Goal: Task Accomplishment & Management: Use online tool/utility

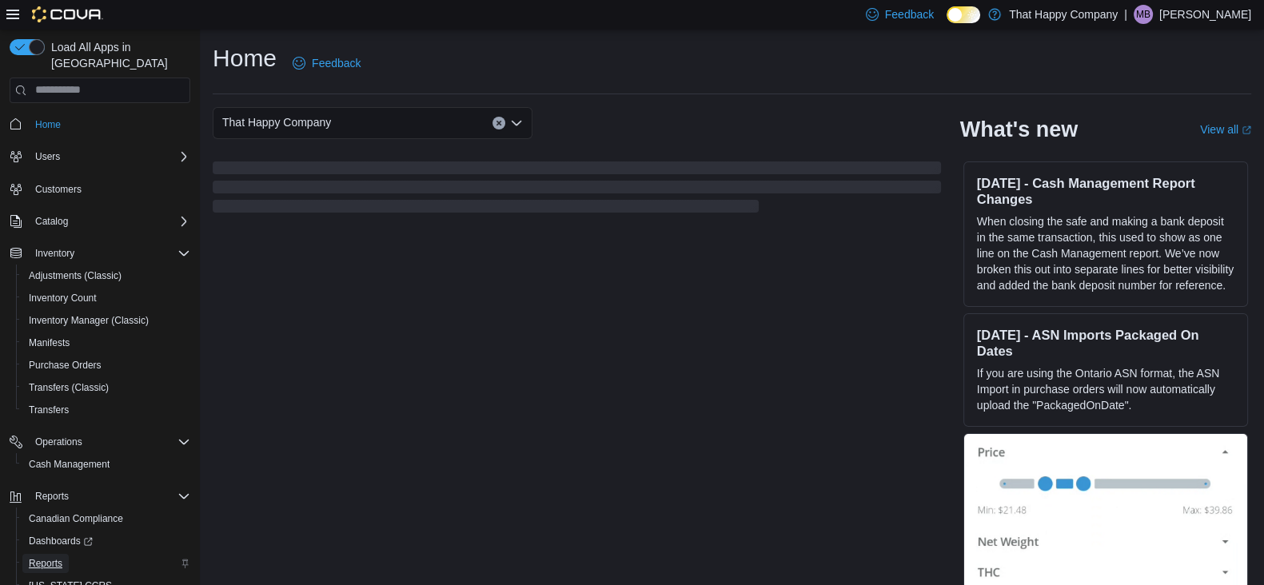
click at [26, 554] on link "Reports" at bounding box center [45, 563] width 46 height 19
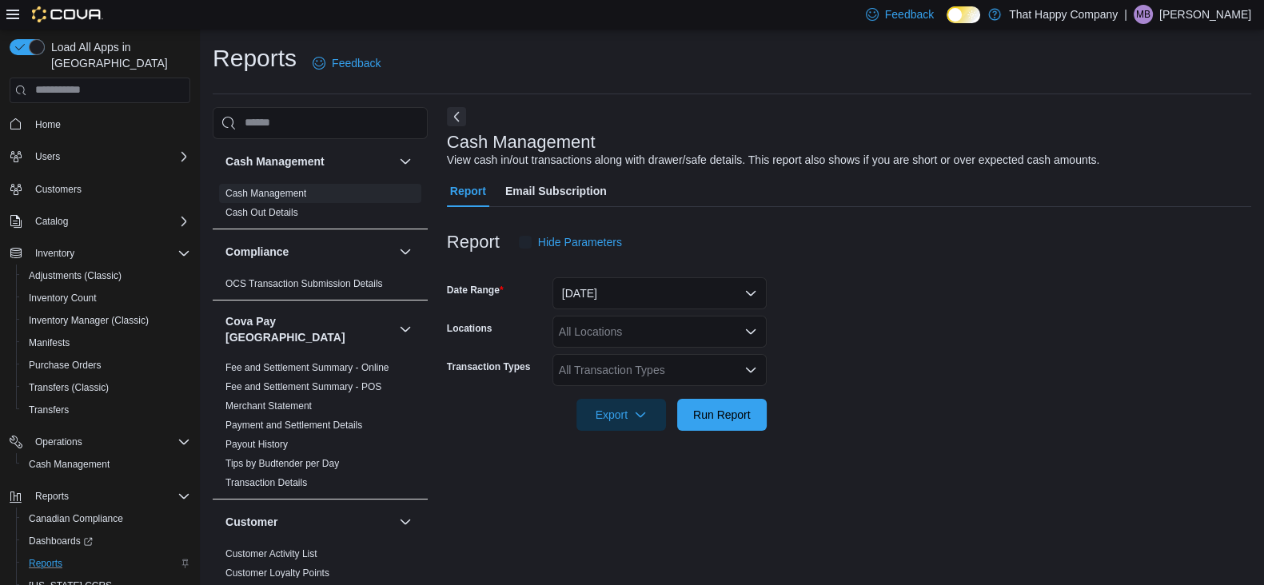
scroll to position [5, 0]
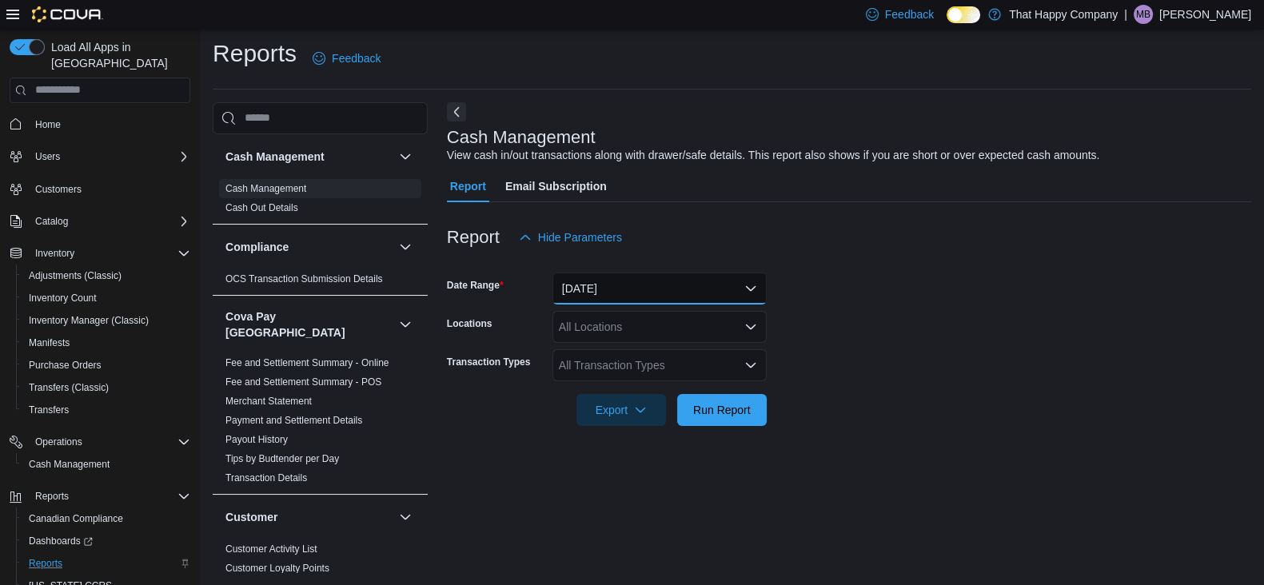
click at [753, 287] on button "[DATE]" at bounding box center [660, 289] width 214 height 32
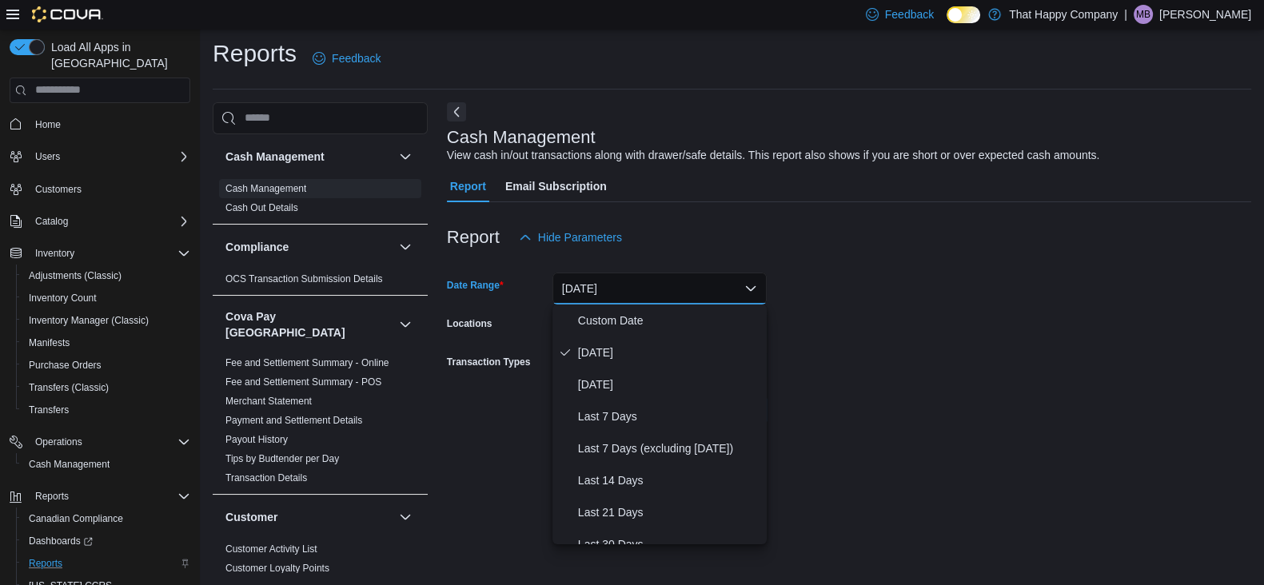
click at [753, 287] on button "[DATE]" at bounding box center [660, 289] width 214 height 32
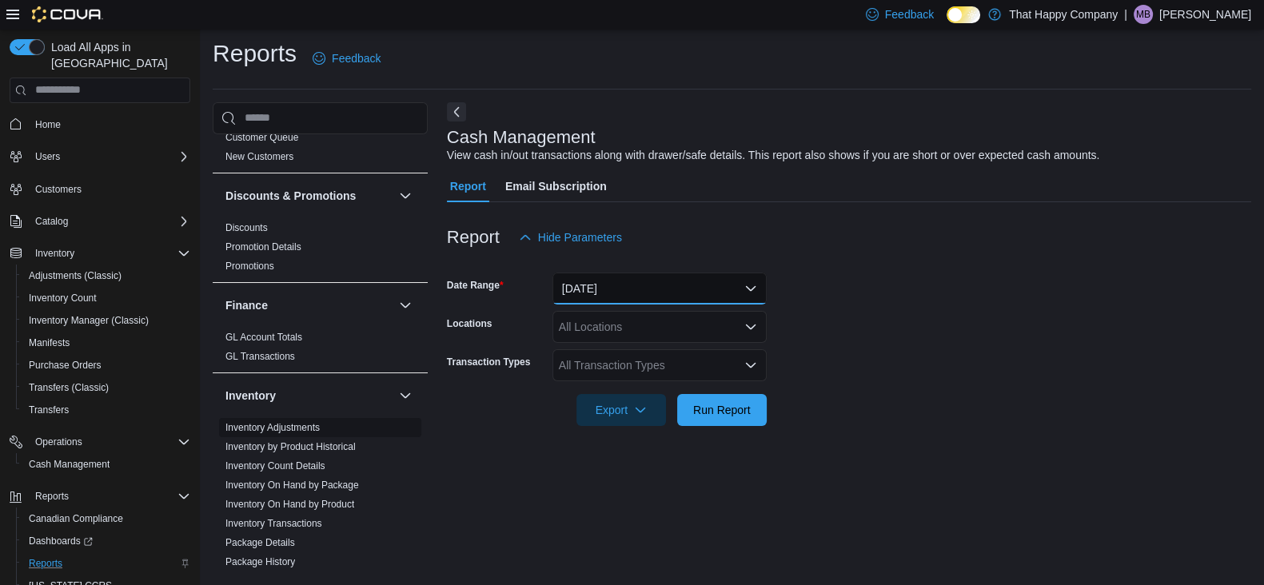
scroll to position [500, 0]
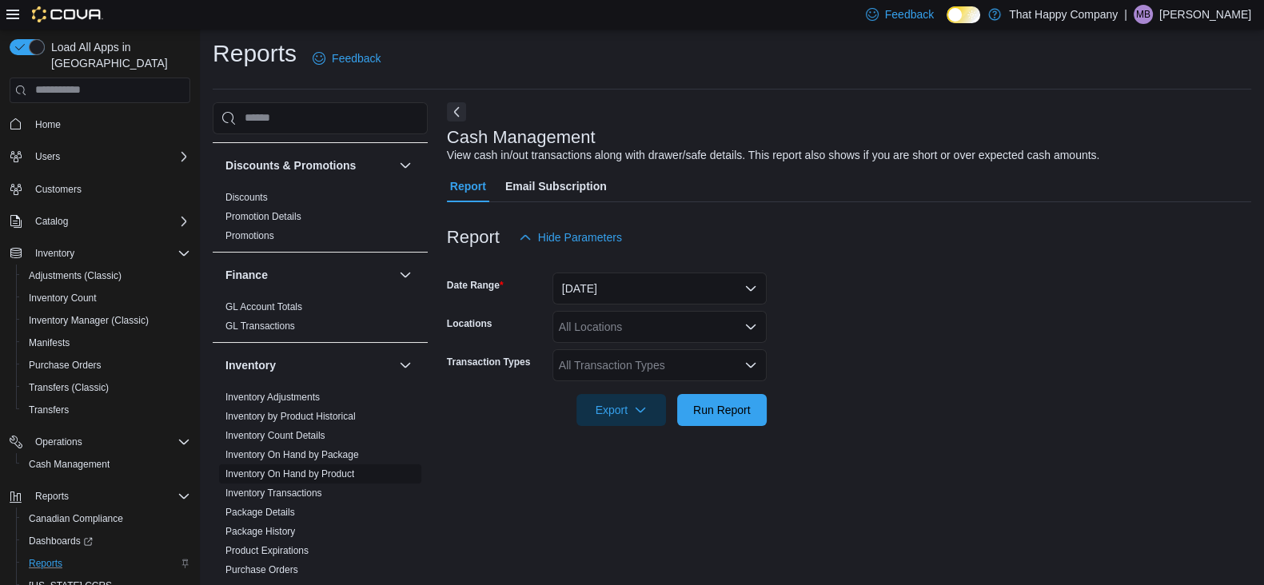
click at [295, 469] on link "Inventory On Hand by Product" at bounding box center [290, 474] width 129 height 11
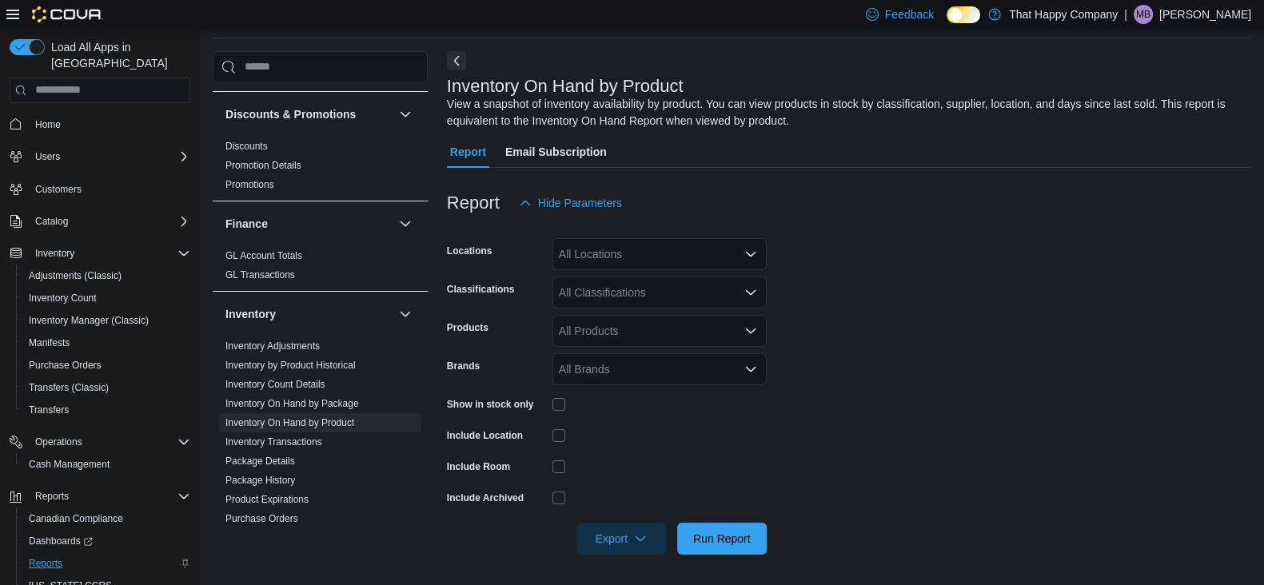
scroll to position [57, 0]
click at [750, 262] on div "All Locations" at bounding box center [660, 254] width 214 height 32
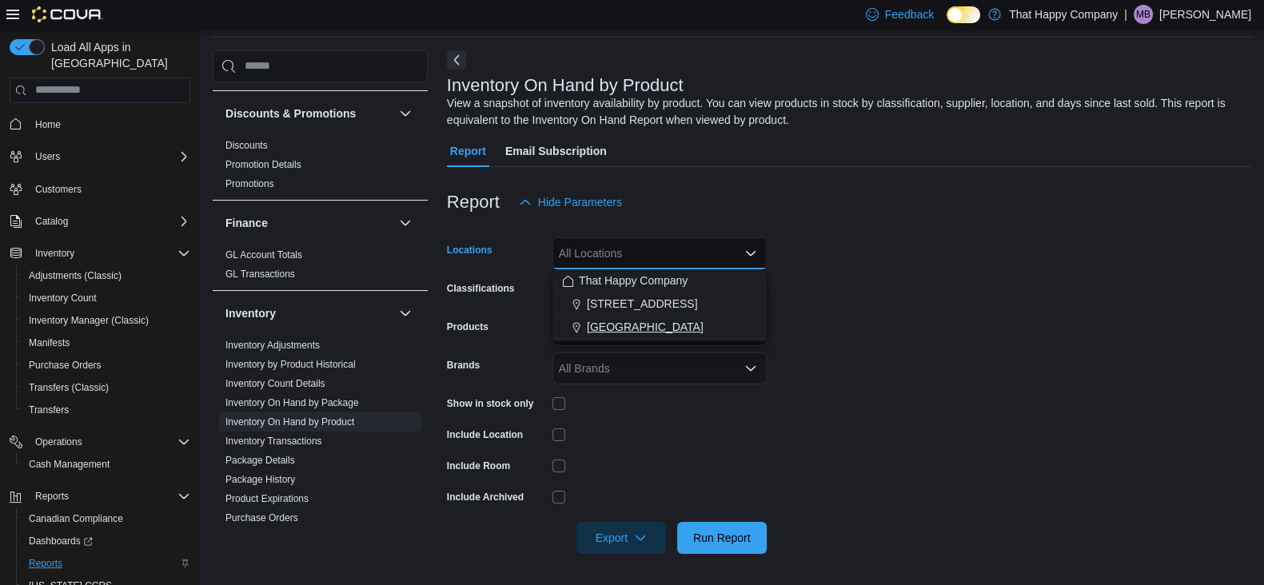
click at [637, 320] on span "[GEOGRAPHIC_DATA]" at bounding box center [645, 327] width 117 height 16
click at [716, 531] on span "Run Report" at bounding box center [722, 537] width 58 height 16
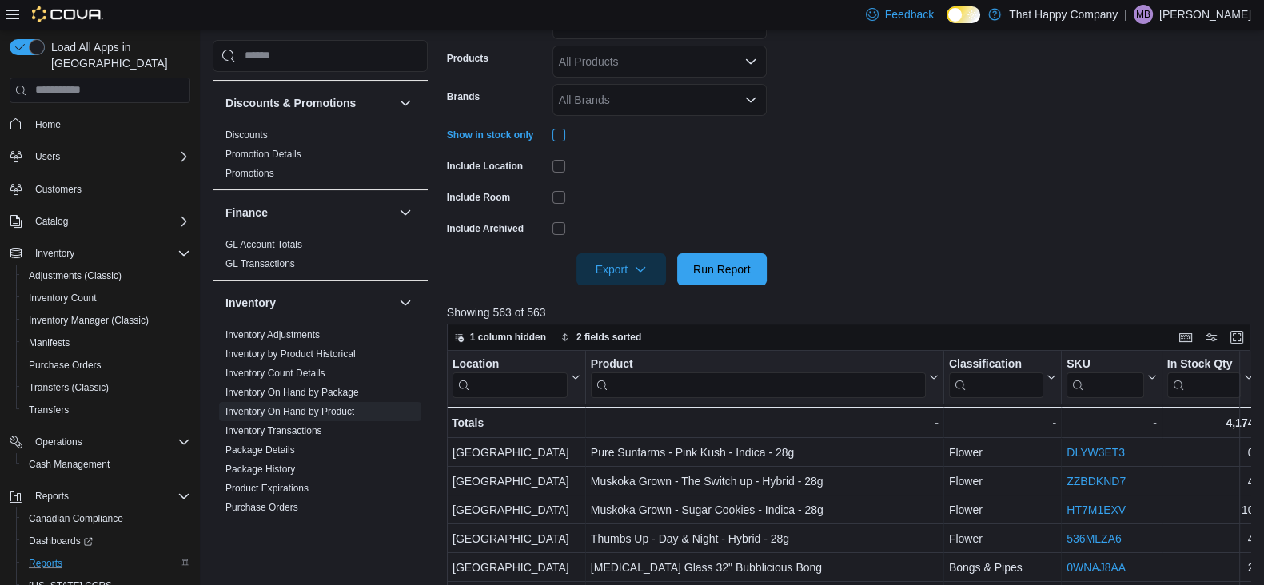
scroll to position [357, 0]
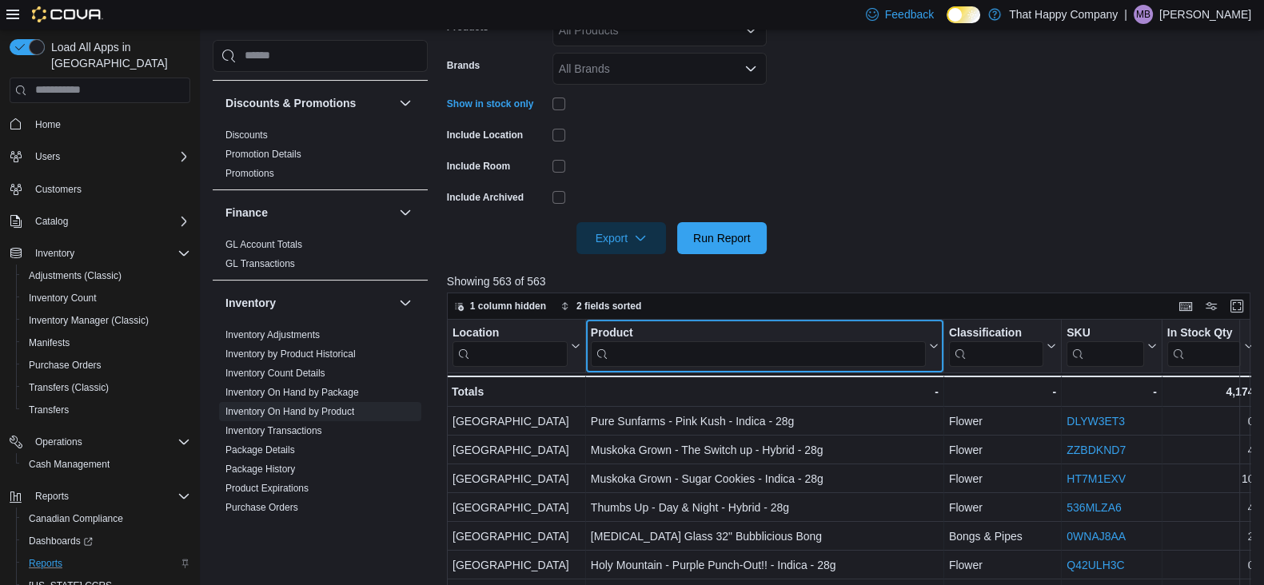
click at [676, 353] on input "search" at bounding box center [758, 354] width 335 height 26
type input "******"
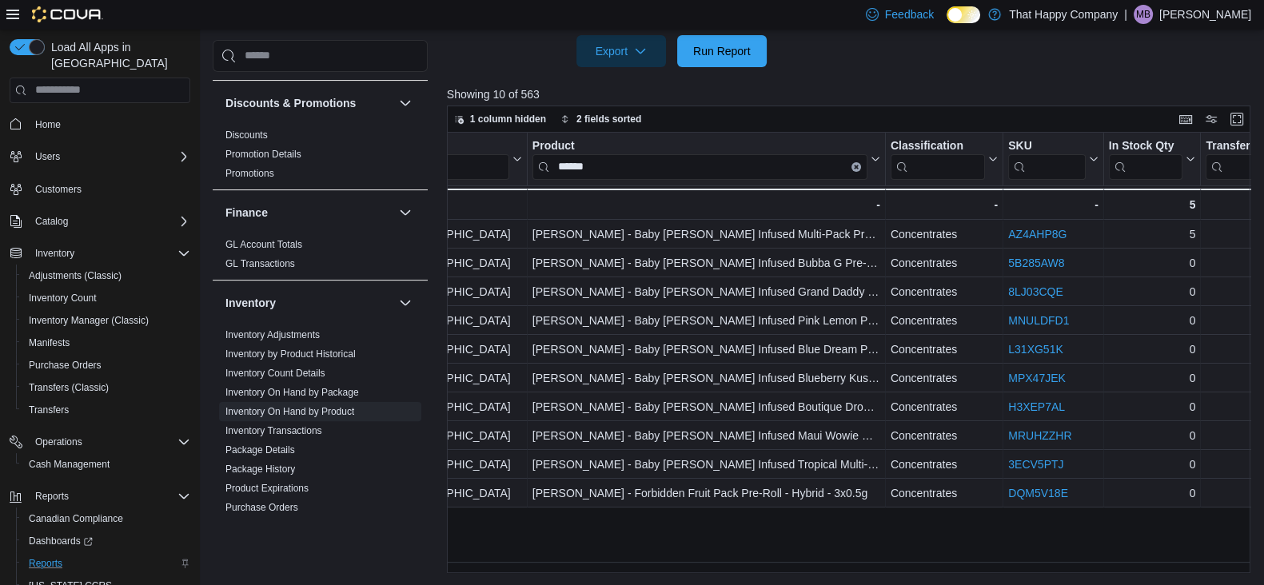
scroll to position [0, 81]
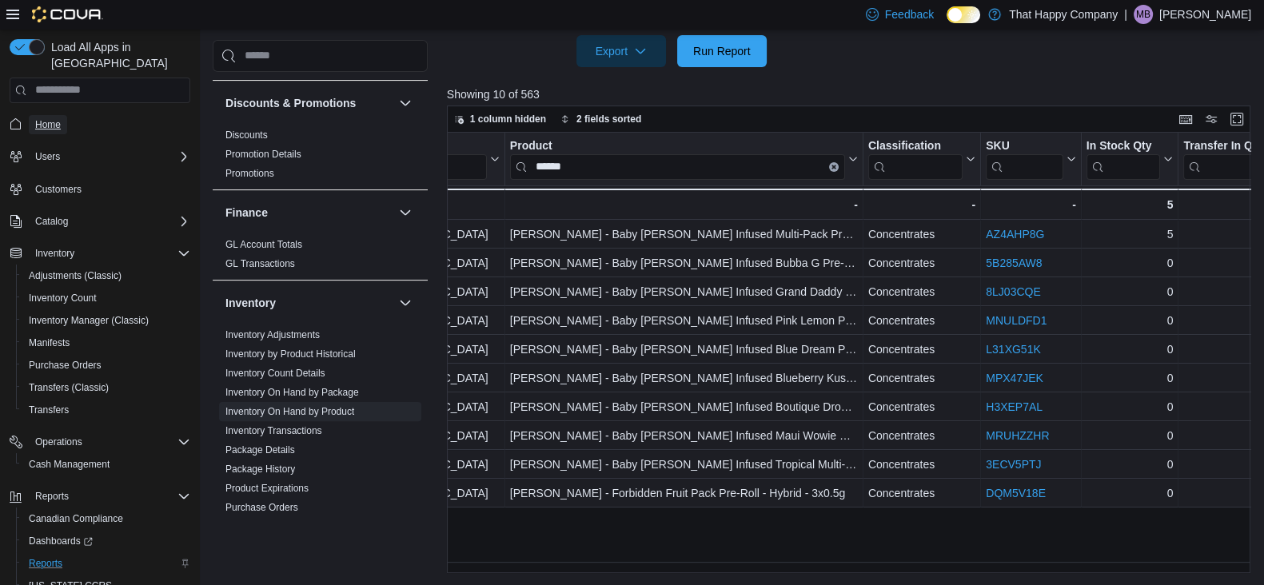
click at [32, 115] on link "Home" at bounding box center [48, 124] width 38 height 19
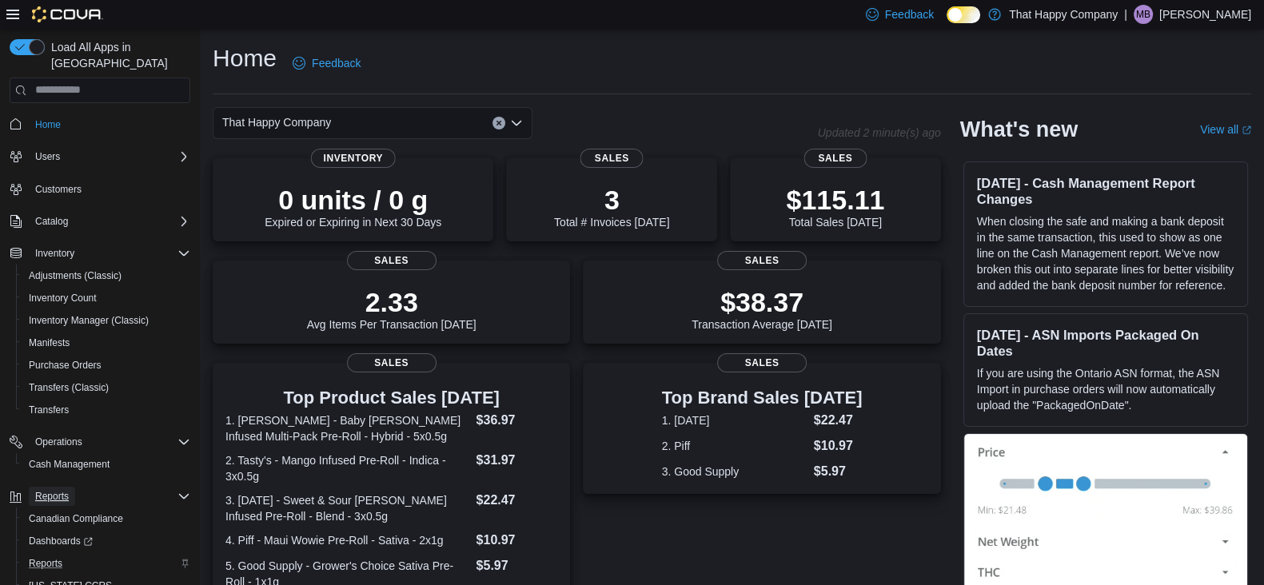
click at [59, 490] on span "Reports" at bounding box center [52, 496] width 34 height 13
click at [61, 487] on span "Reports" at bounding box center [52, 496] width 34 height 19
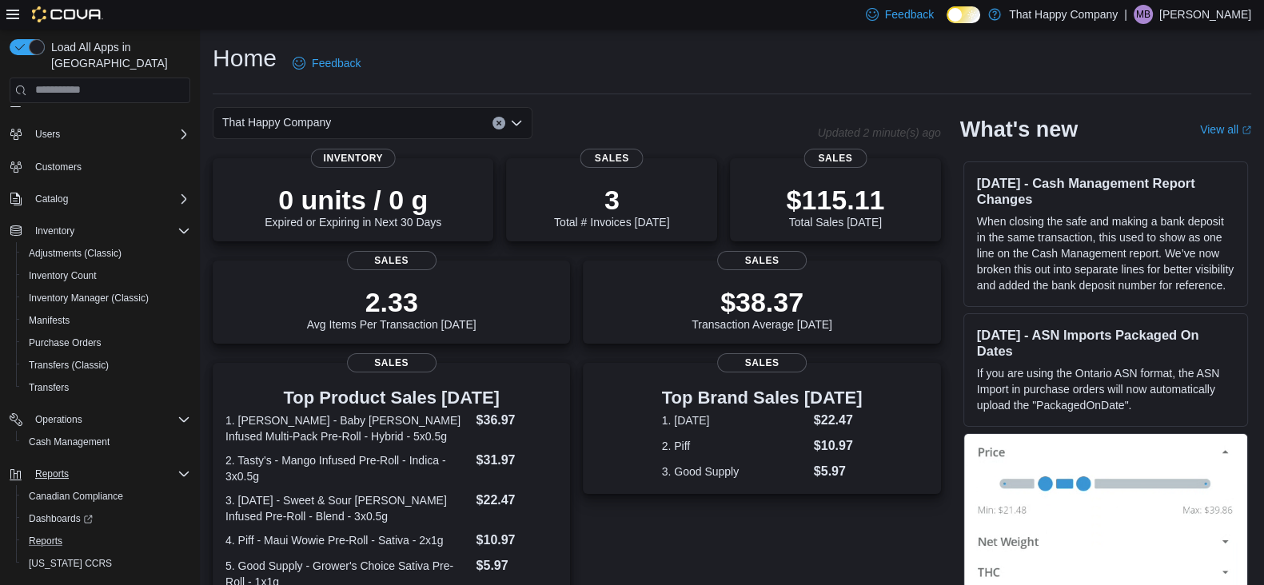
scroll to position [42, 0]
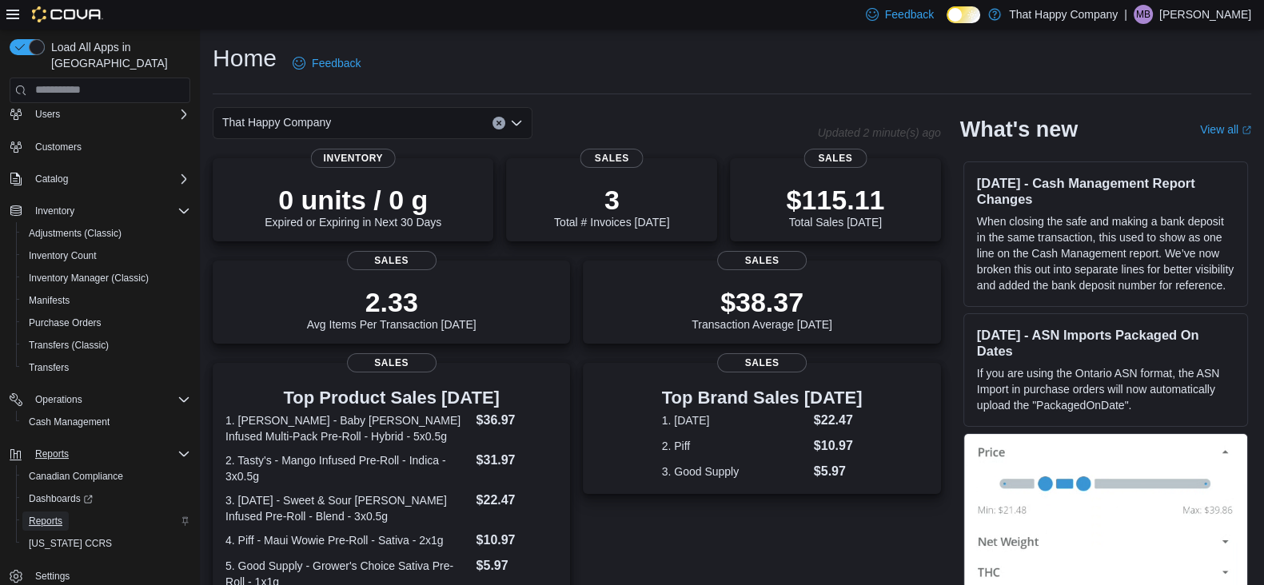
click at [50, 515] on span "Reports" at bounding box center [46, 521] width 34 height 13
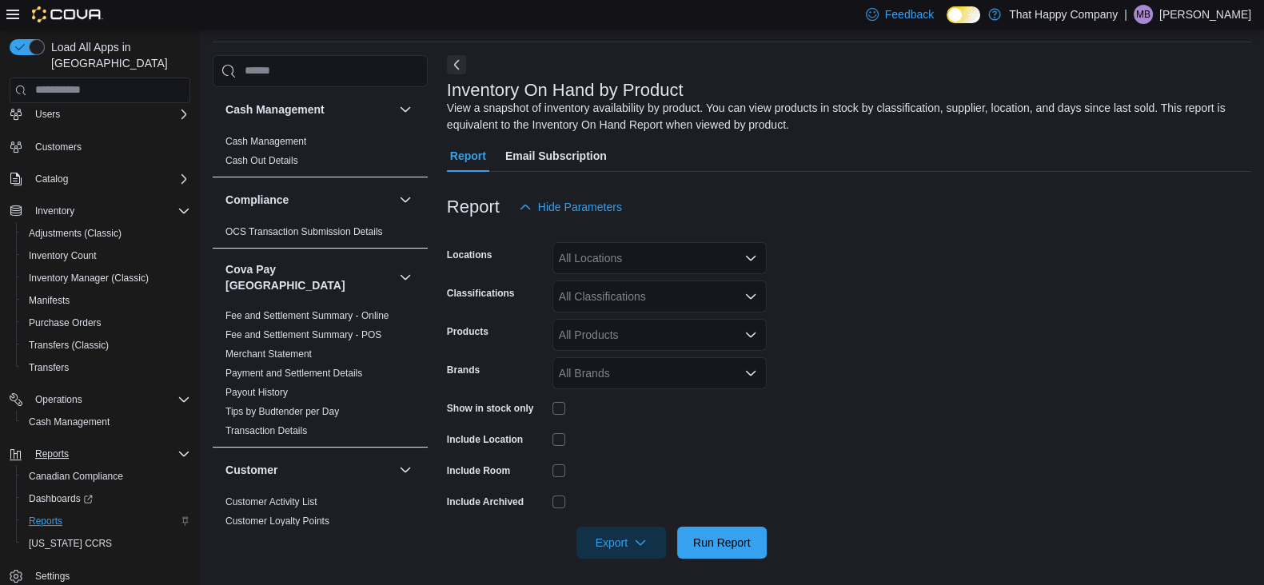
scroll to position [53, 0]
click at [751, 258] on icon "Open list of options" at bounding box center [751, 256] width 10 height 5
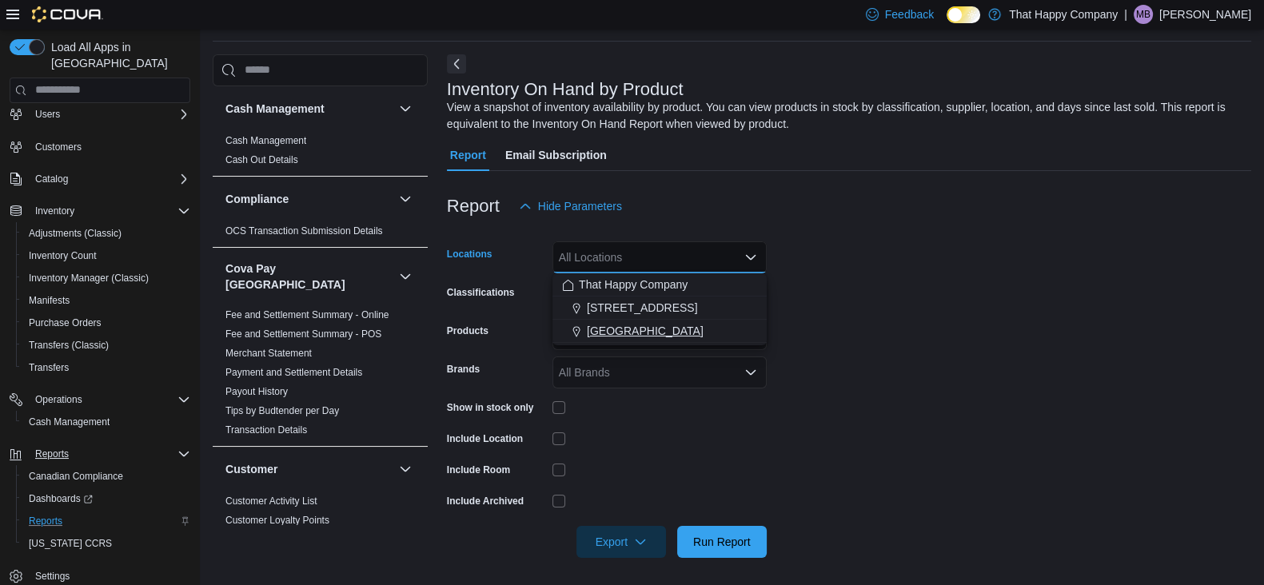
click at [606, 329] on span "[GEOGRAPHIC_DATA]" at bounding box center [645, 331] width 117 height 16
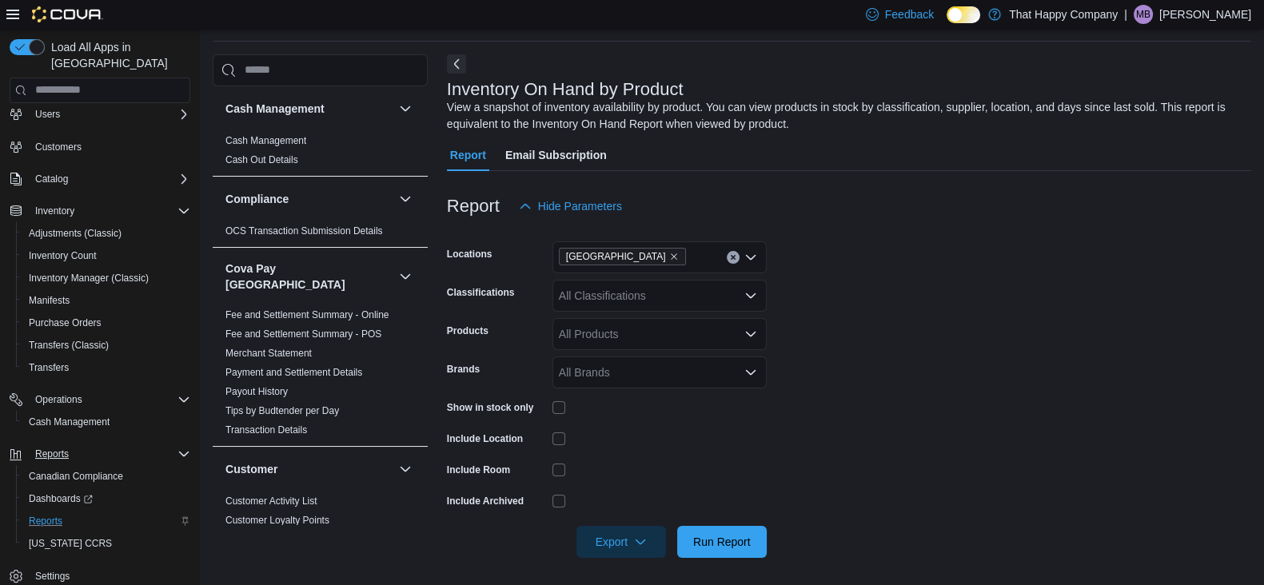
click at [937, 449] on form "Locations [GEOGRAPHIC_DATA] N Classifications All Classifications Products All …" at bounding box center [849, 390] width 805 height 336
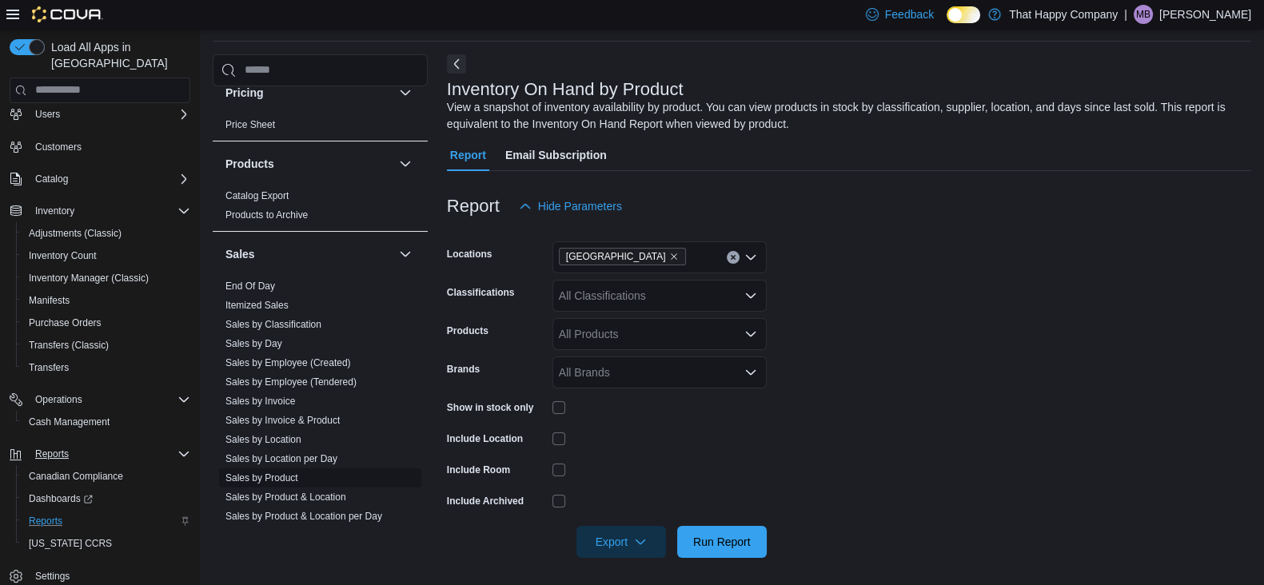
scroll to position [1200, 0]
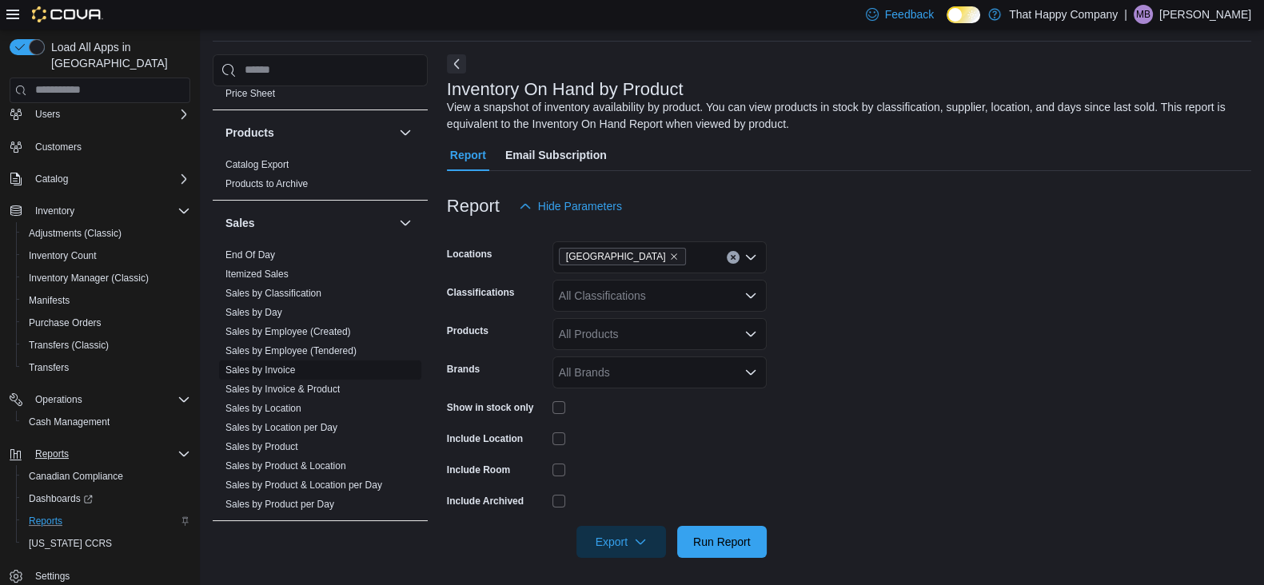
click at [278, 365] on link "Sales by Invoice" at bounding box center [261, 370] width 70 height 11
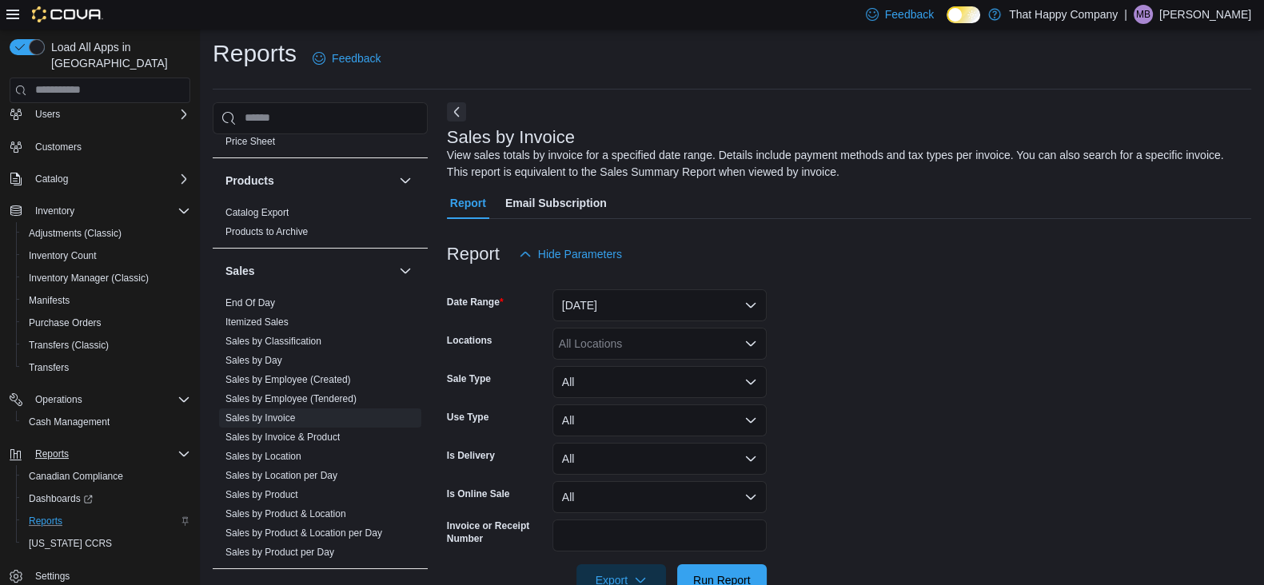
scroll to position [47, 0]
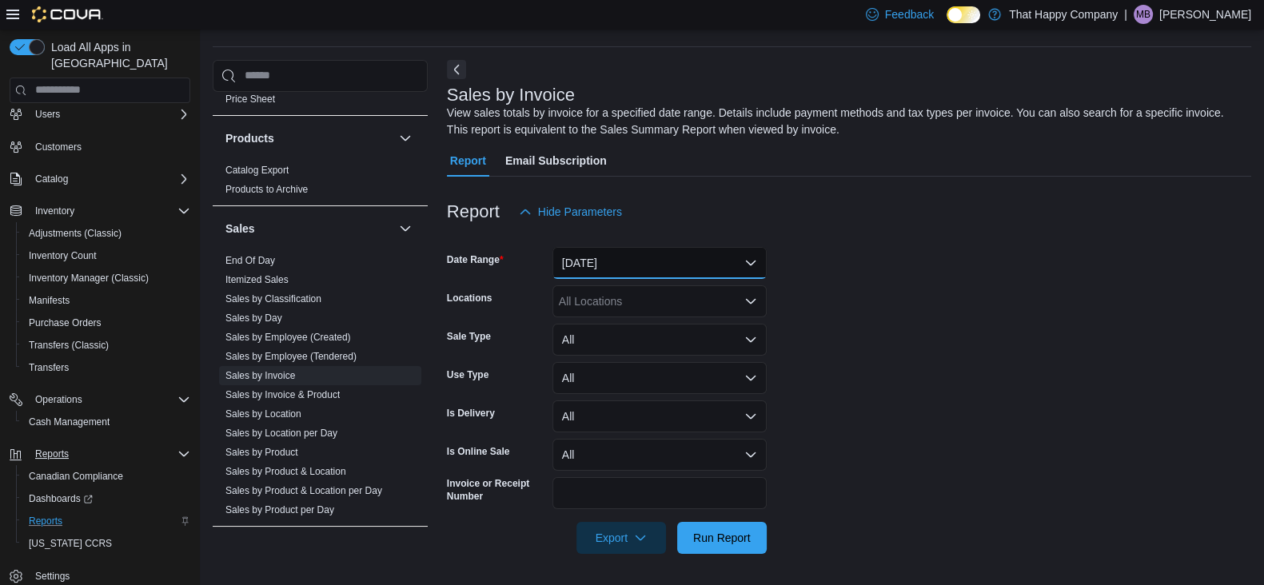
click at [752, 254] on button "[DATE]" at bounding box center [660, 263] width 214 height 32
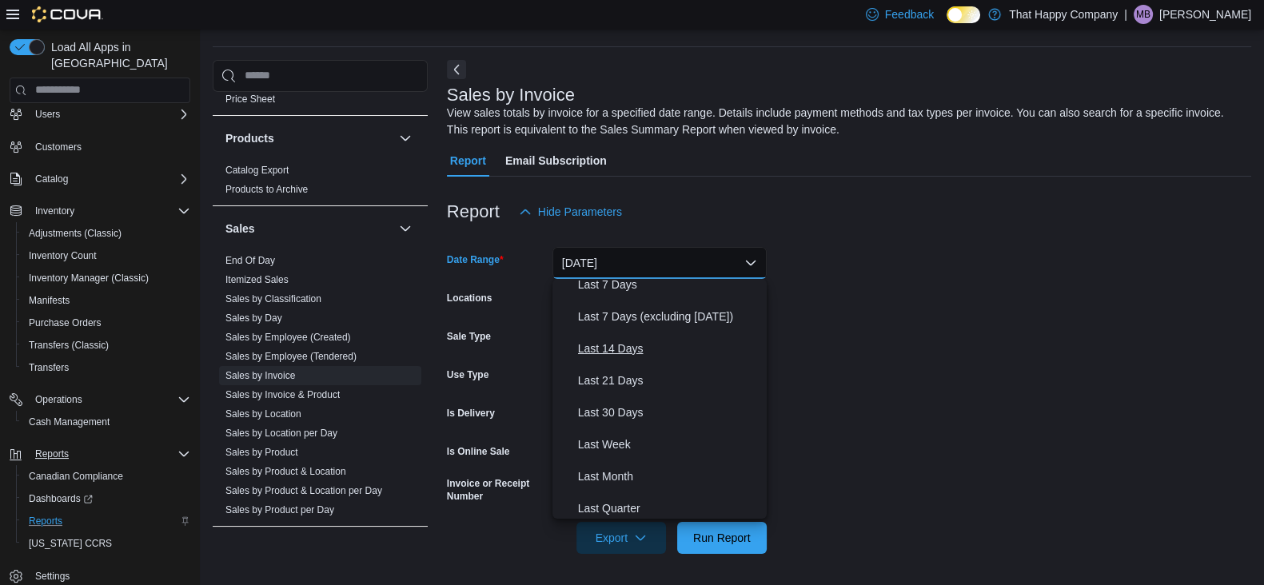
scroll to position [240, 0]
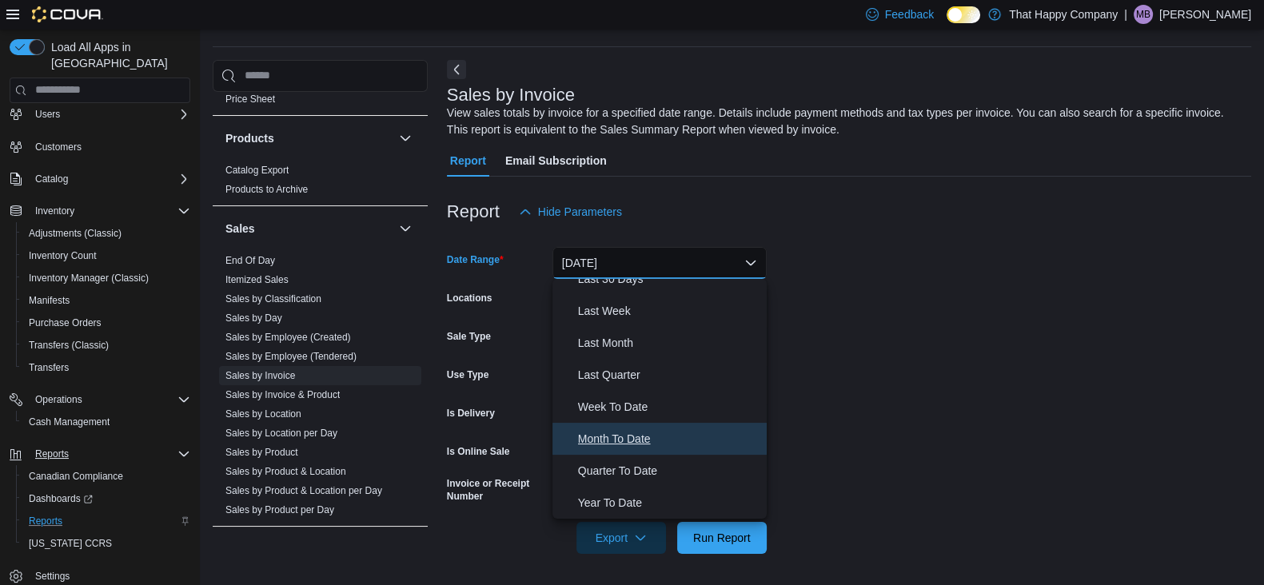
click at [625, 431] on span "Month To Date" at bounding box center [669, 438] width 182 height 19
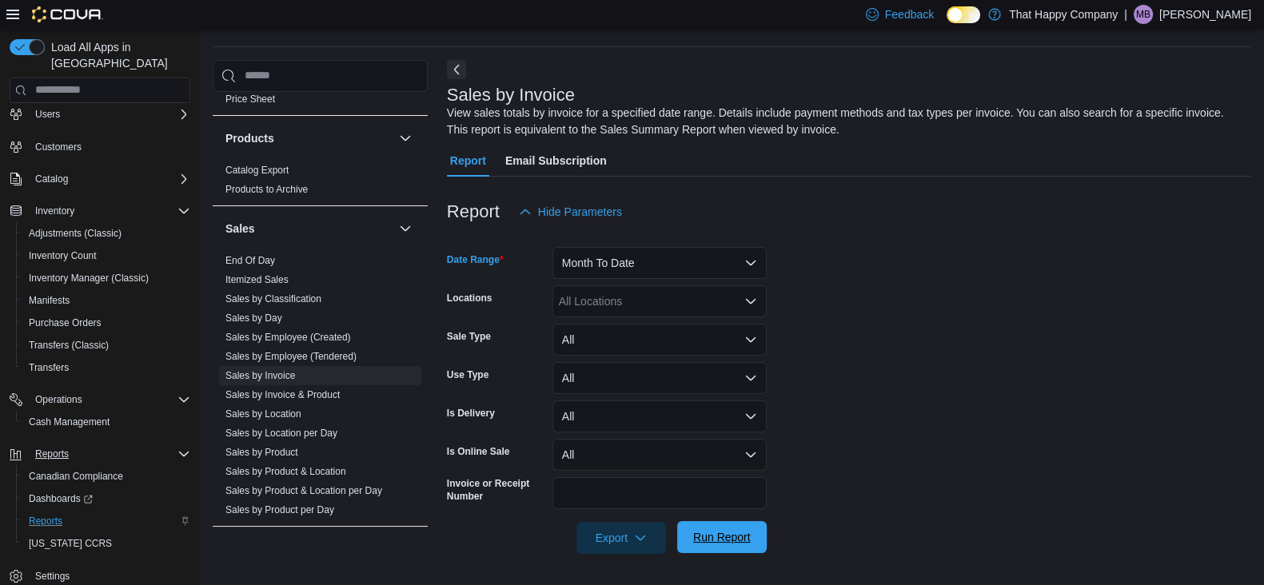
click at [726, 529] on span "Run Report" at bounding box center [722, 537] width 58 height 16
